Goal: Information Seeking & Learning: Learn about a topic

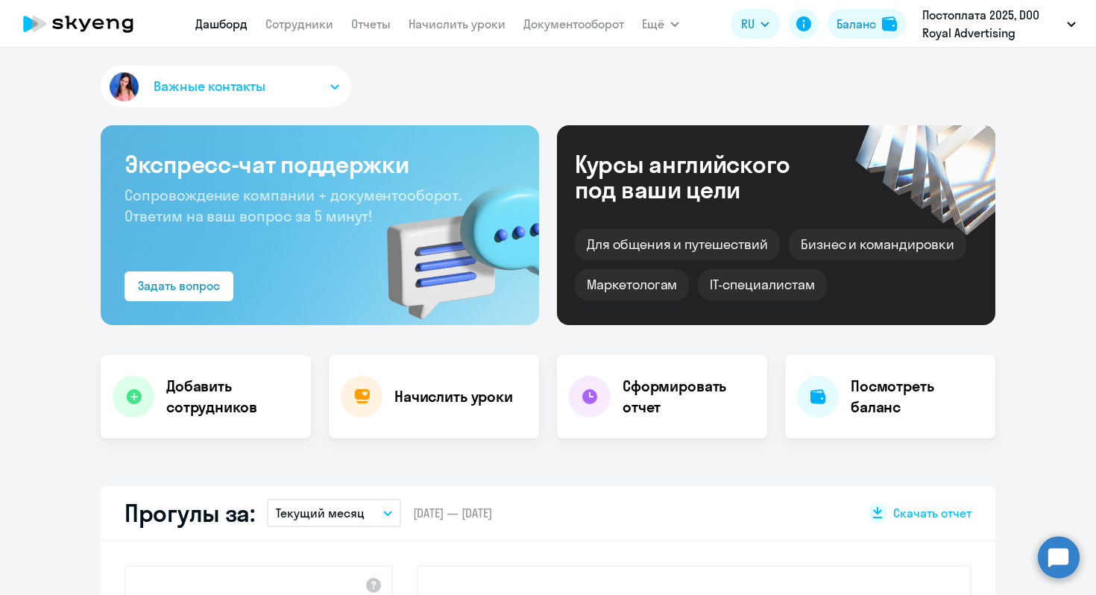
select select "30"
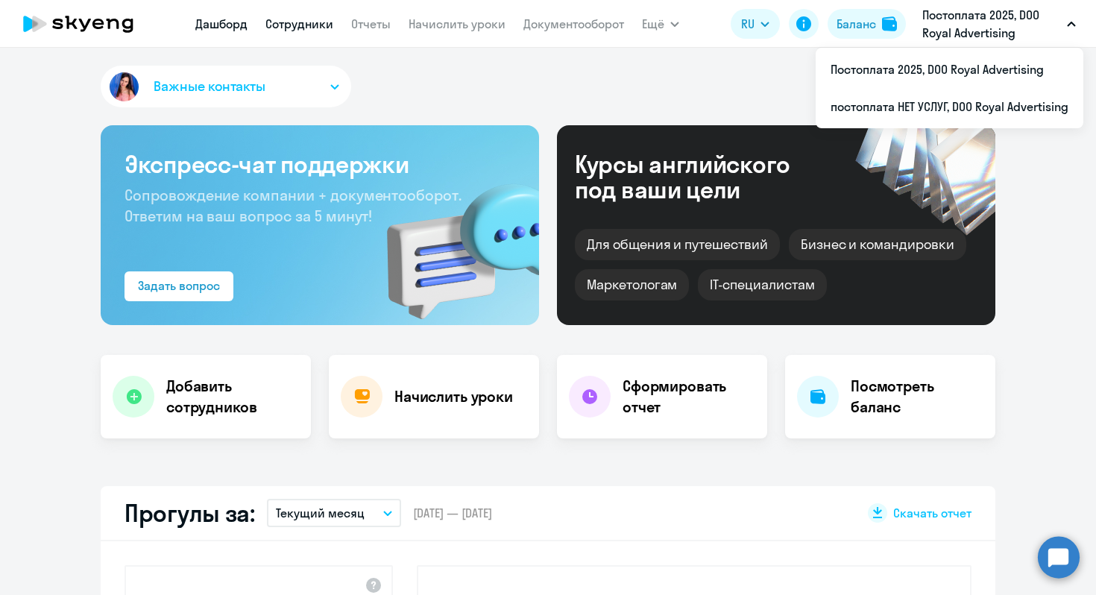
click at [303, 27] on link "Сотрудники" at bounding box center [300, 23] width 68 height 15
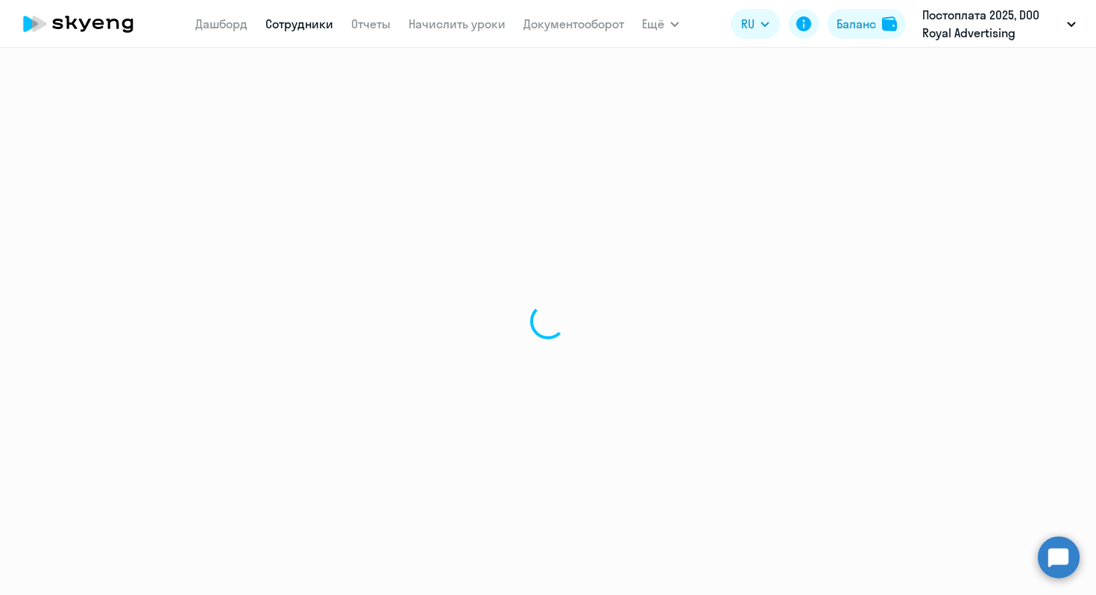
select select "30"
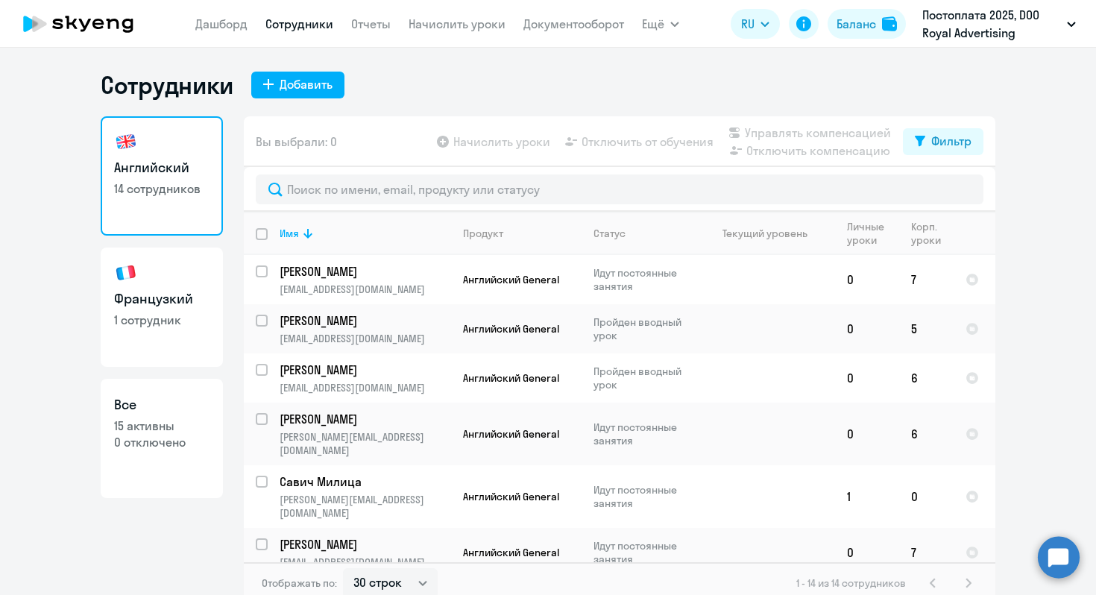
click at [148, 289] on h3 "Французкий" at bounding box center [161, 298] width 95 height 19
select select "30"
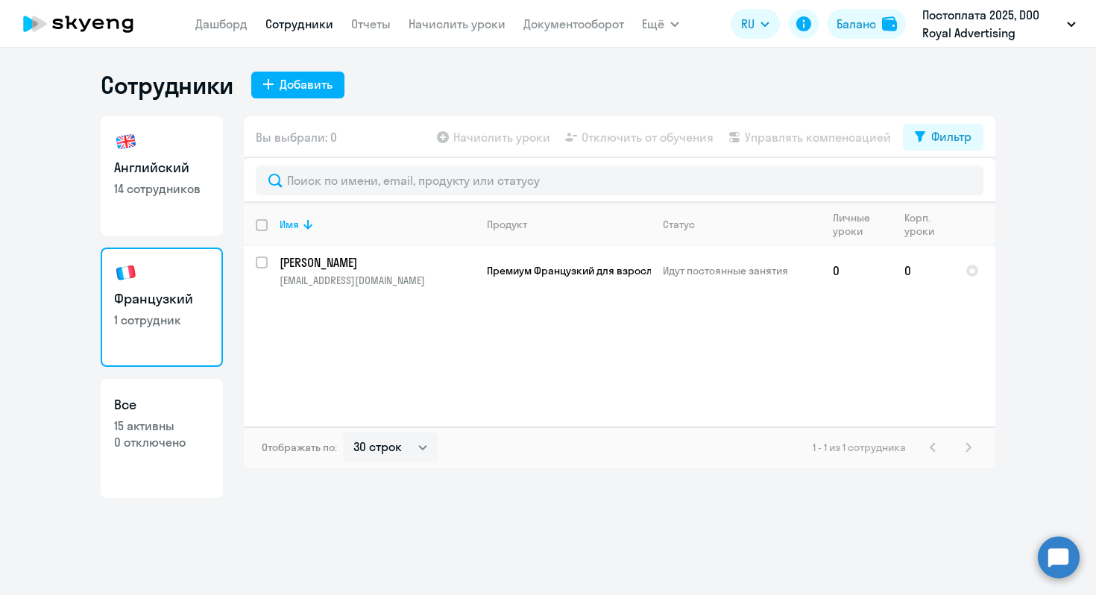
click at [142, 178] on link "Английский 14 сотрудников" at bounding box center [162, 175] width 122 height 119
select select "30"
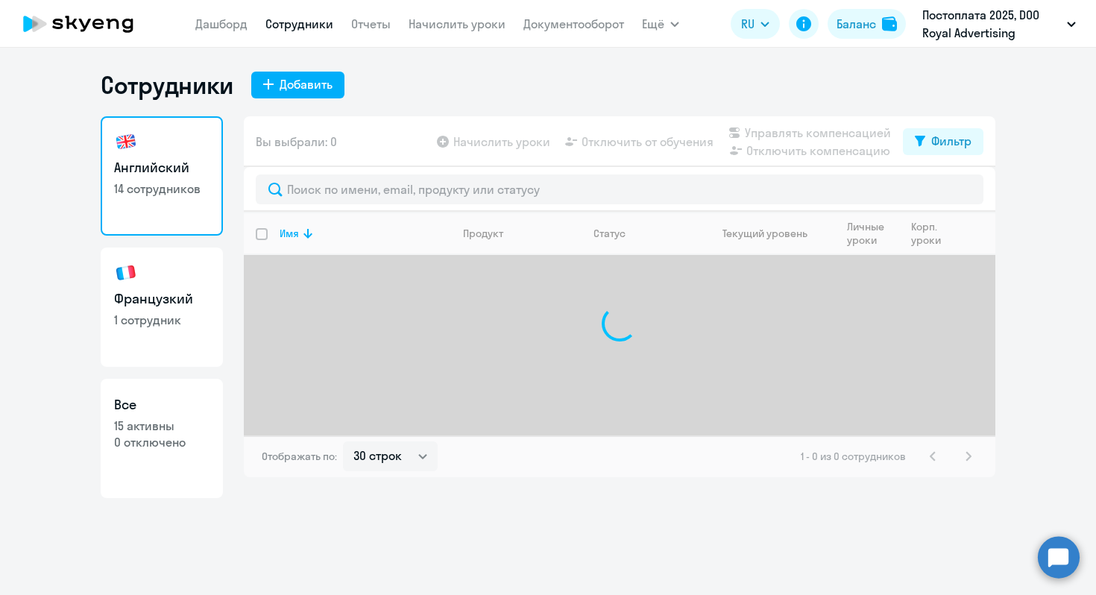
click at [156, 288] on link "[DEMOGRAPHIC_DATA] 1 сотрудник" at bounding box center [162, 307] width 122 height 119
select select "30"
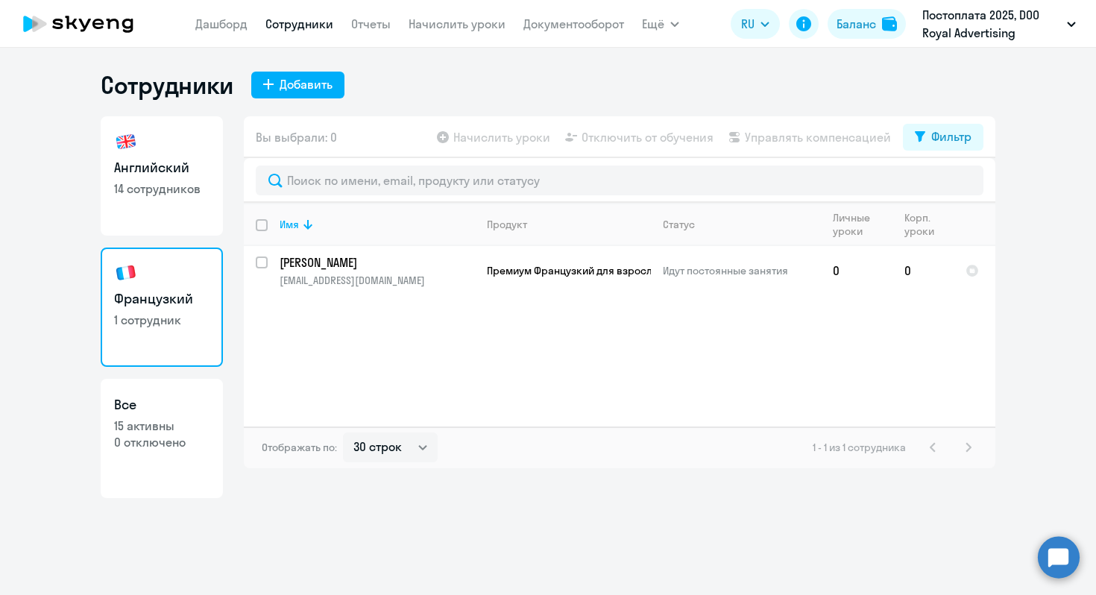
click at [154, 168] on h3 "Английский" at bounding box center [161, 167] width 95 height 19
select select "30"
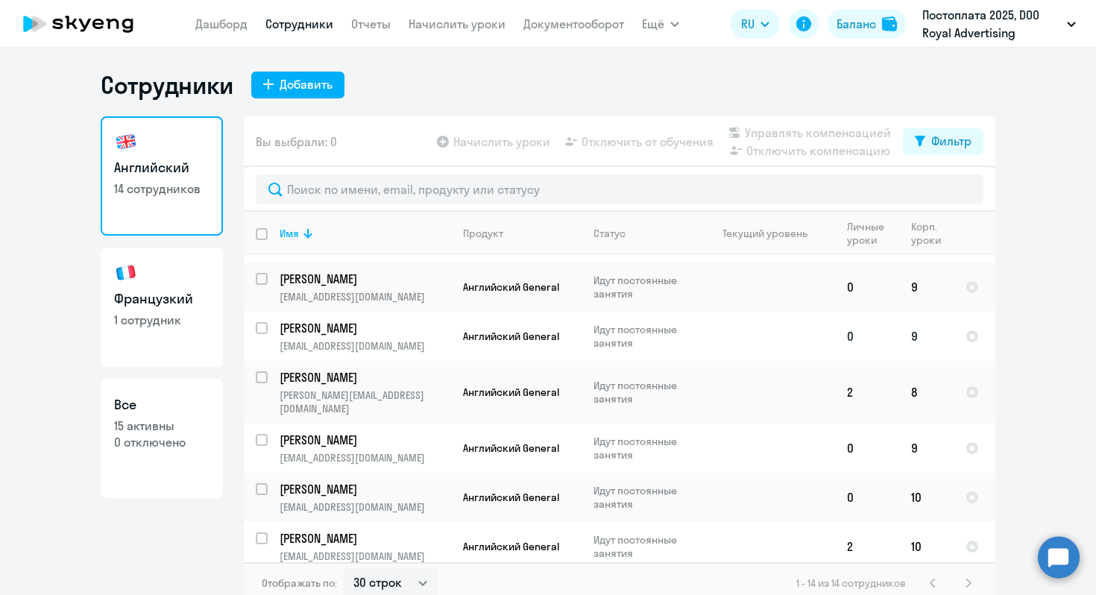
scroll to position [363, 0]
click at [850, 362] on td "2" at bounding box center [867, 393] width 64 height 63
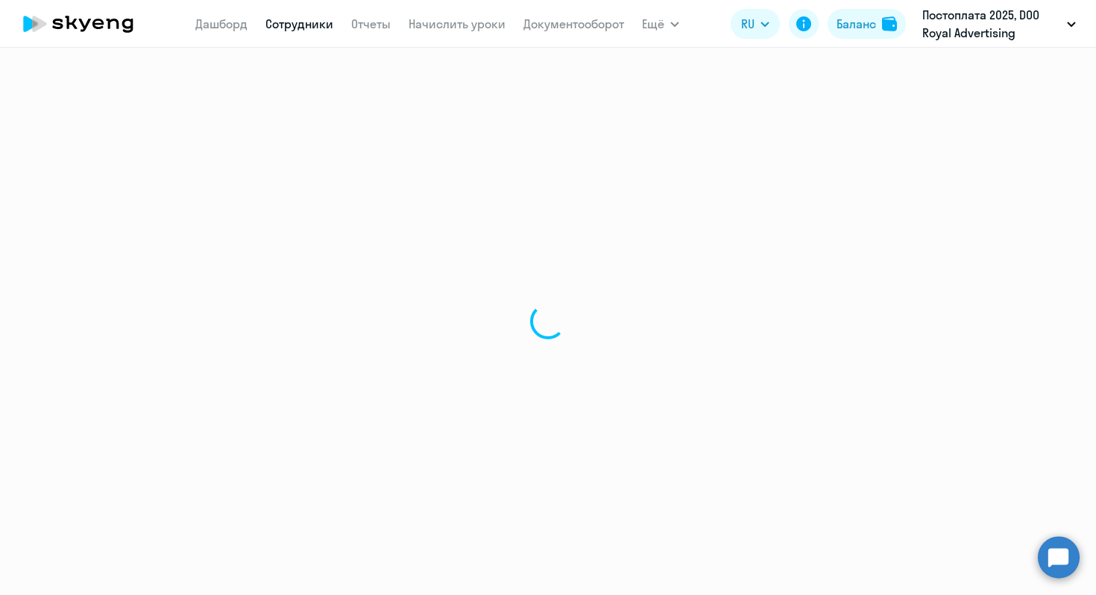
select select "english"
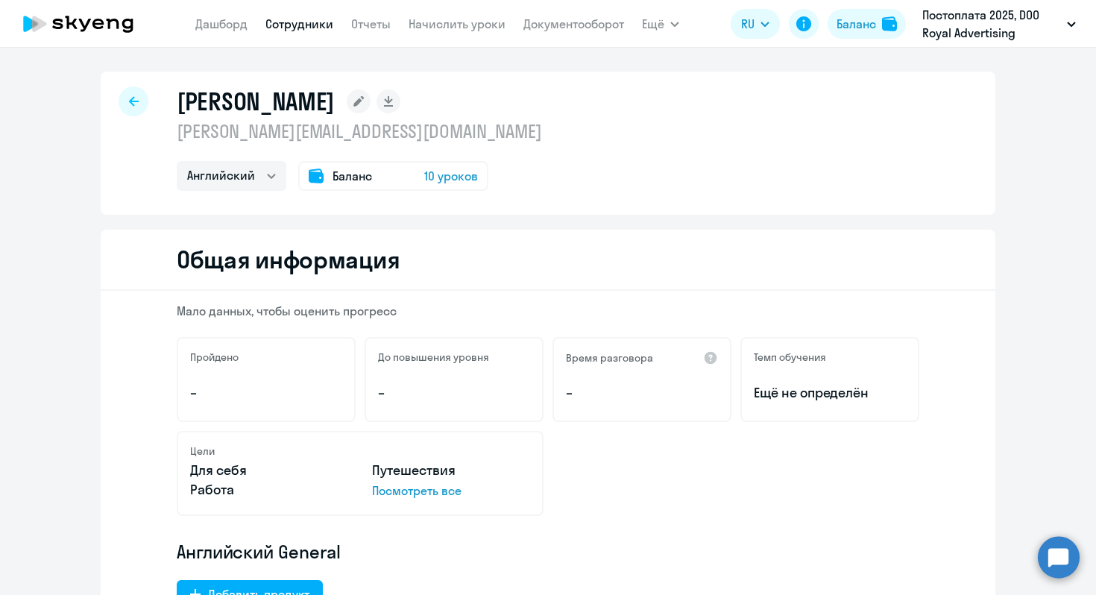
click at [37, 28] on icon at bounding box center [39, 24] width 14 height 16
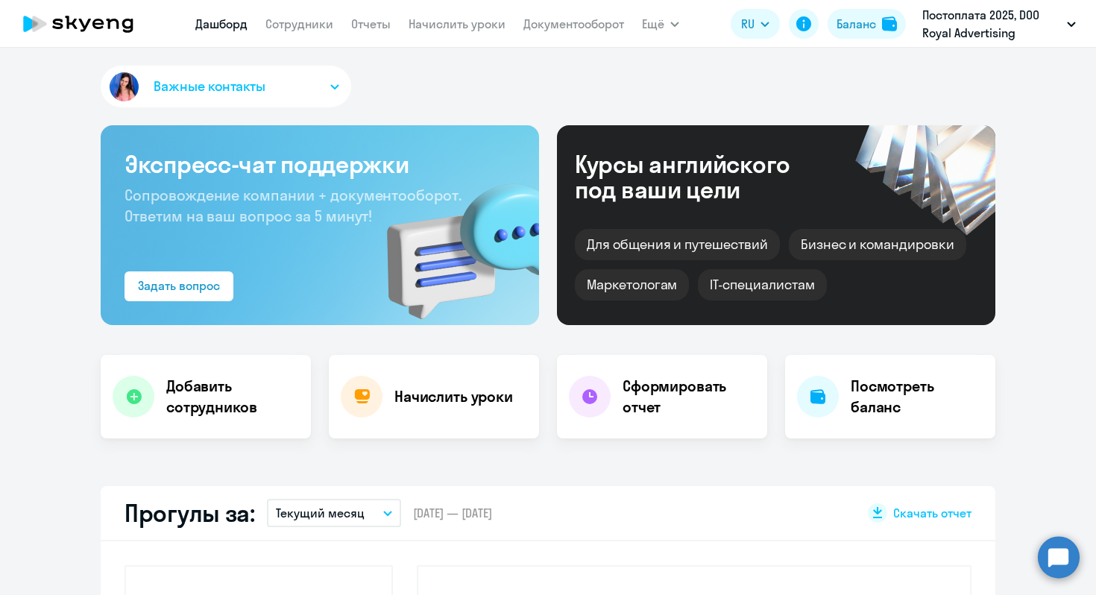
select select "30"
